Goal: Information Seeking & Learning: Learn about a topic

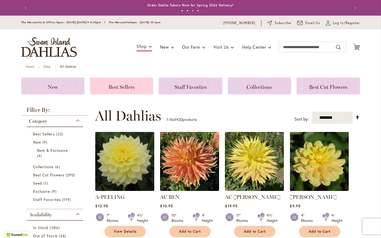
click at [135, 87] on h3 "Best Sellers" at bounding box center [121, 86] width 51 height 6
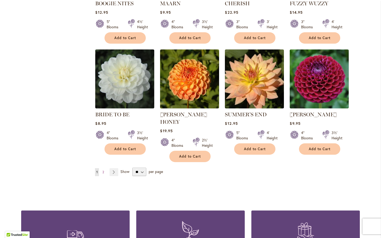
scroll to position [394, 0]
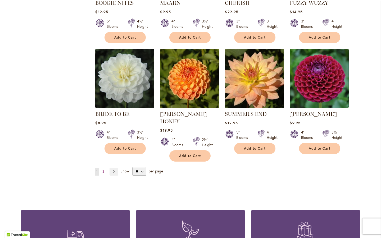
click at [250, 81] on img at bounding box center [254, 78] width 62 height 62
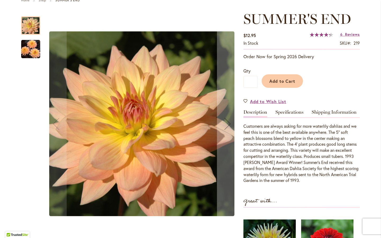
scroll to position [67, 0]
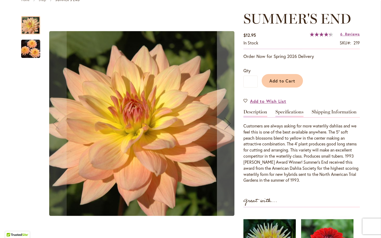
click at [296, 109] on link "Specifications" at bounding box center [289, 113] width 28 height 8
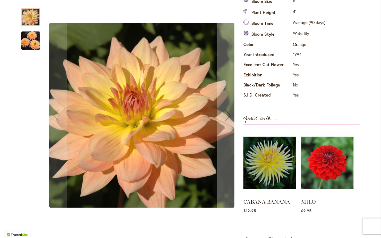
scroll to position [0, 0]
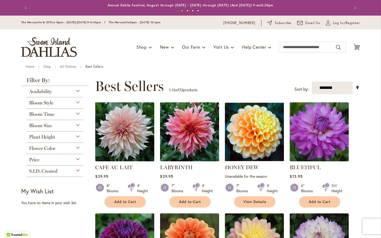
click at [46, 115] on span "Bloom Time" at bounding box center [41, 114] width 25 height 6
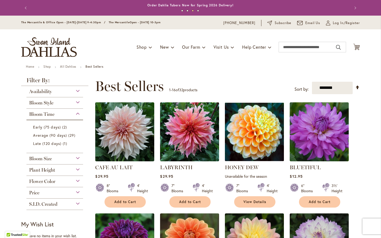
click at [31, 90] on span "Availability" at bounding box center [40, 92] width 23 height 6
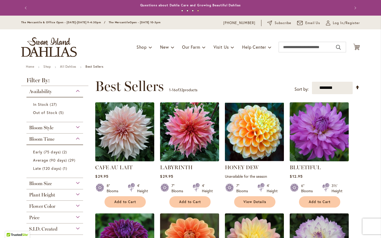
click at [33, 126] on span "Bloom Style" at bounding box center [41, 128] width 24 height 6
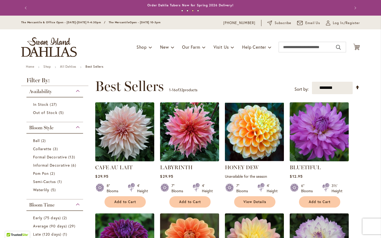
click at [47, 48] on img "store logo" at bounding box center [49, 47] width 56 height 20
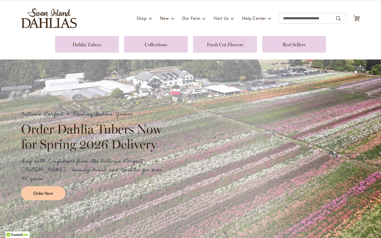
scroll to position [29, 0]
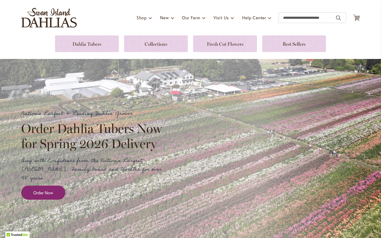
click at [44, 190] on span "Order Now" at bounding box center [43, 193] width 20 height 6
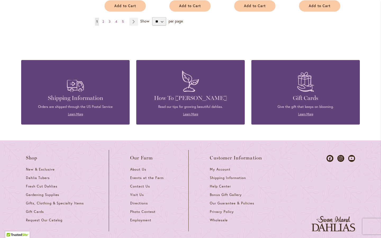
scroll to position [565, 0]
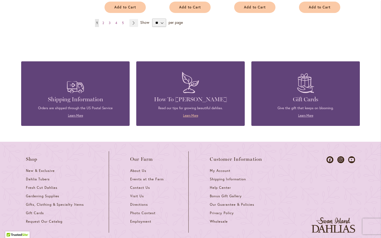
click at [193, 113] on link "Learn More" at bounding box center [190, 115] width 15 height 4
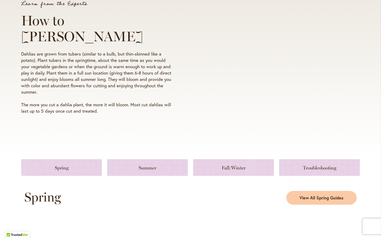
scroll to position [103, 0]
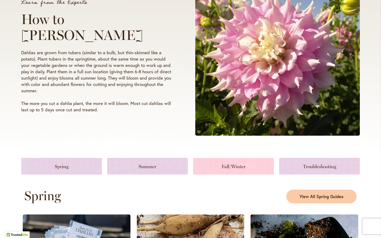
click at [240, 163] on link at bounding box center [233, 166] width 81 height 17
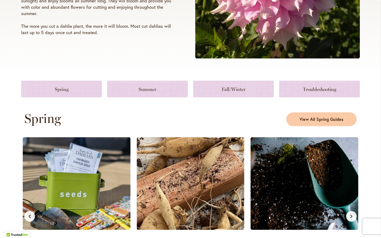
scroll to position [181, 0]
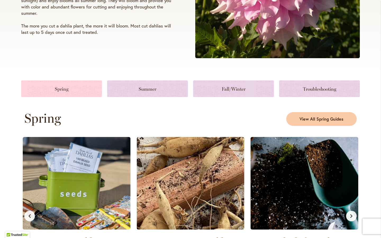
click at [95, 85] on link at bounding box center [61, 88] width 81 height 17
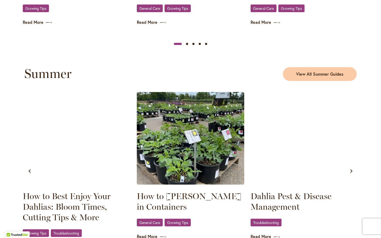
scroll to position [447, 0]
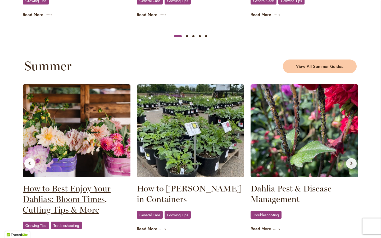
click at [63, 201] on link "How to Best Enjoy Your Dahlias: Bloom Times, Cutting Tips & More" at bounding box center [77, 199] width 108 height 32
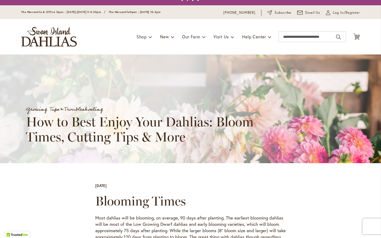
scroll to position [11, 0]
